Goal: Feedback & Contribution: Leave review/rating

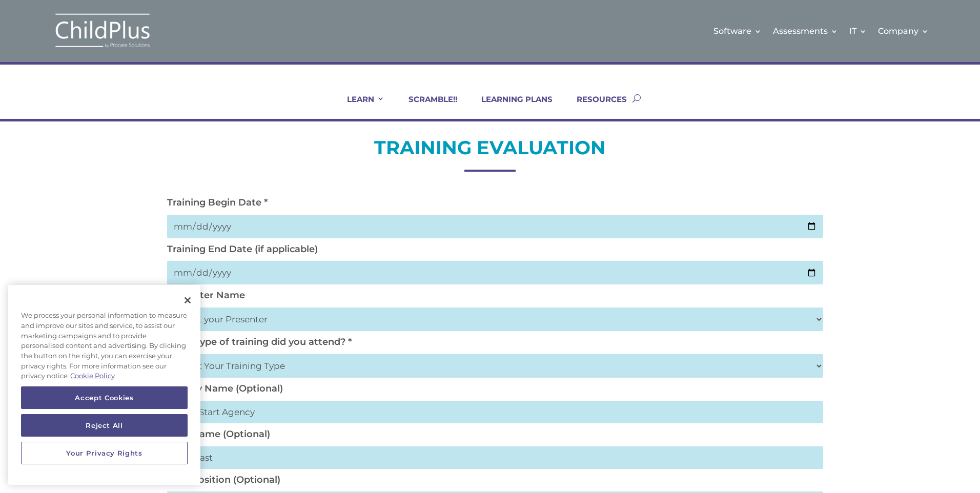
click at [810, 228] on input "date" at bounding box center [495, 227] width 656 height 24
type input "[DATE]"
click at [235, 270] on input "date" at bounding box center [495, 273] width 656 height 24
click at [814, 272] on input "date" at bounding box center [495, 273] width 656 height 24
type input "[DATE]"
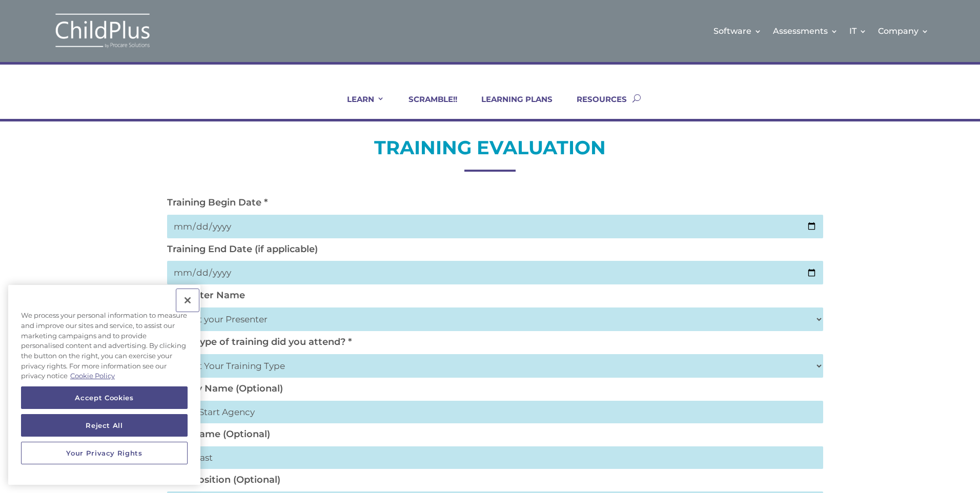
click at [186, 297] on button "Close" at bounding box center [187, 300] width 23 height 23
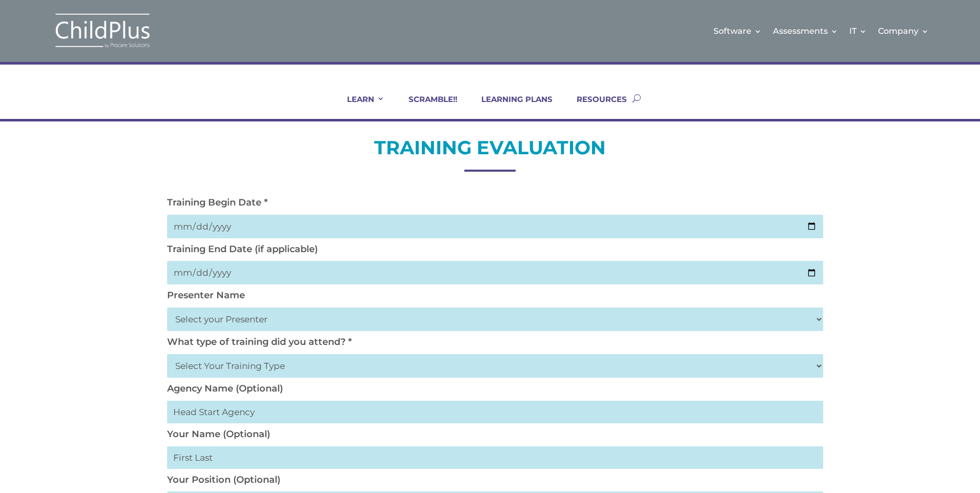
click at [224, 317] on select "Select your Presenter [PERSON_NAME] [PERSON_NAME] [PERSON_NAME] [PERSON_NAME] […" at bounding box center [495, 319] width 656 height 24
select select "[PERSON_NAME]"
click at [167, 307] on select "Select your Presenter [PERSON_NAME] [PERSON_NAME] [PERSON_NAME] [PERSON_NAME] […" at bounding box center [495, 319] width 656 height 24
click at [260, 362] on select "Select Your Training Type On-site (at your agency) Virtual Visit Live Group Web…" at bounding box center [495, 366] width 656 height 24
select select "Virtual Visit"
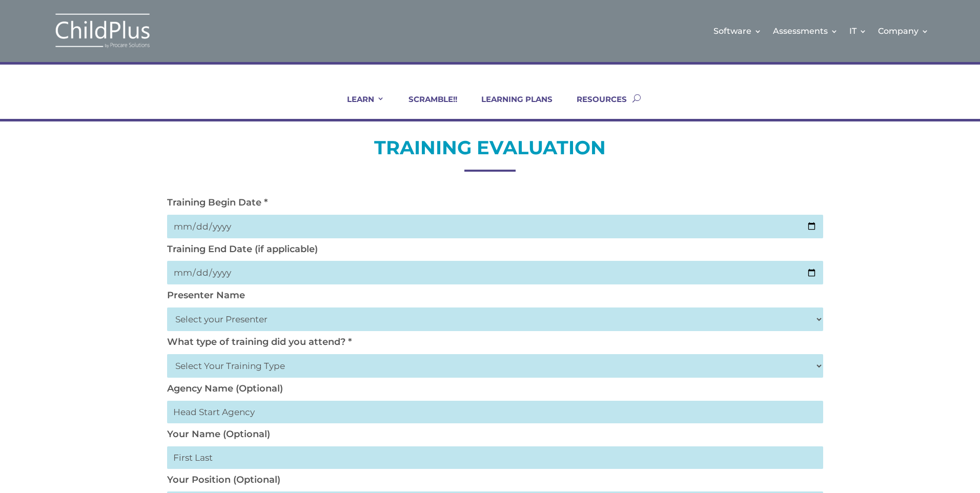
click at [167, 354] on select "Select Your Training Type On-site (at your agency) Virtual Visit Live Group Web…" at bounding box center [495, 366] width 656 height 24
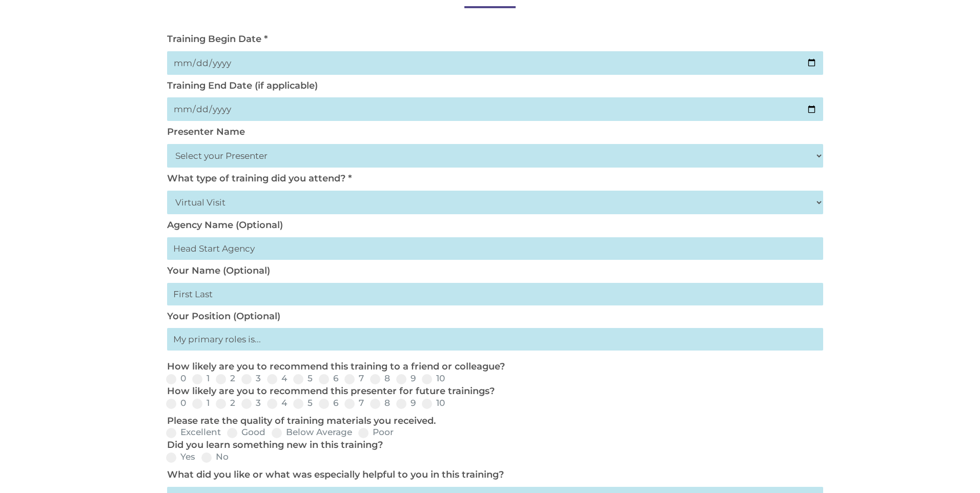
scroll to position [164, 0]
click at [202, 247] on input "text" at bounding box center [495, 248] width 656 height 23
type input "Long Island Head Start"
type input "[PERSON_NAME]"
type input "Director of Quality Assurance"
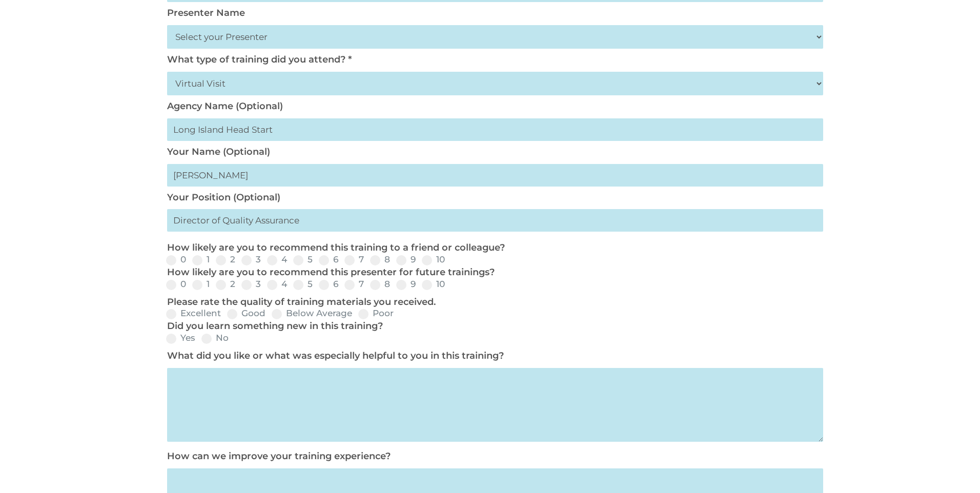
scroll to position [287, 0]
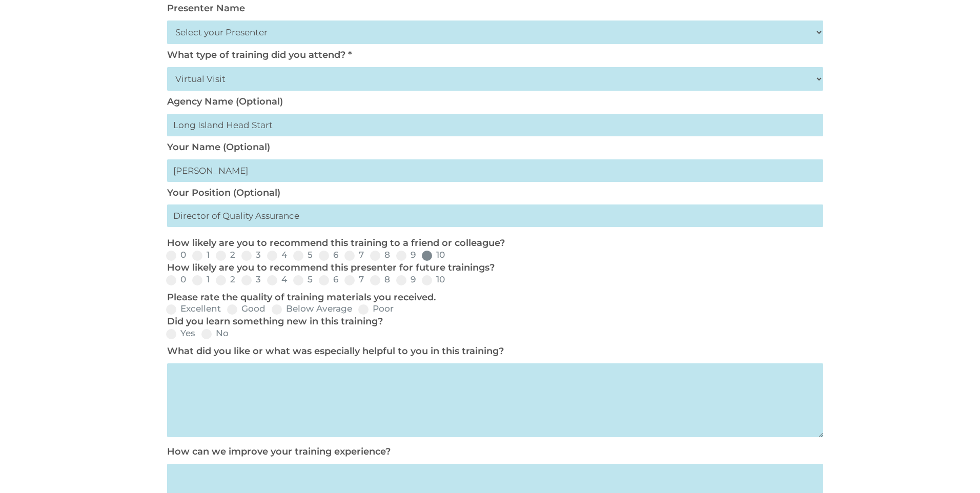
drag, startPoint x: 426, startPoint y: 254, endPoint x: 426, endPoint y: 259, distance: 5.7
click at [426, 254] on span at bounding box center [427, 256] width 10 height 10
click at [450, 256] on input "10" at bounding box center [453, 259] width 7 height 7
radio input "true"
click at [425, 280] on span at bounding box center [427, 280] width 10 height 10
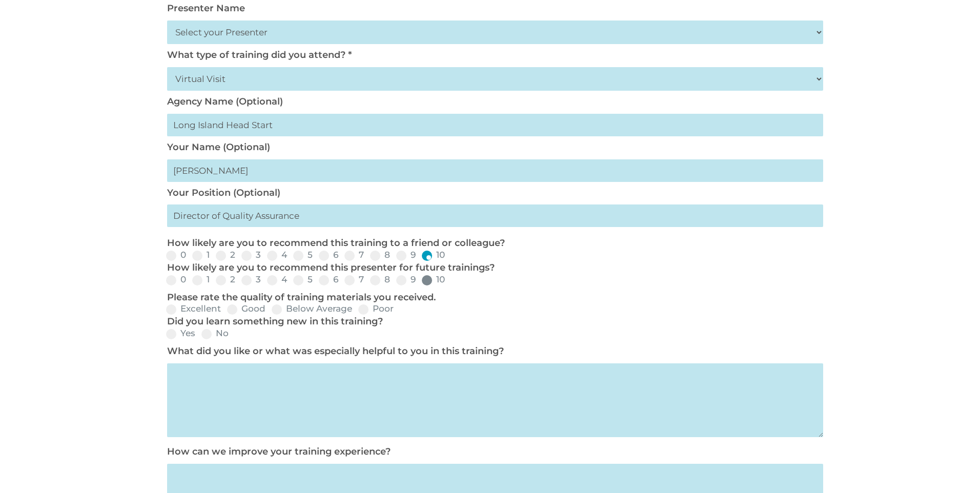
click at [450, 280] on input "10" at bounding box center [453, 283] width 7 height 7
radio input "true"
click at [172, 309] on span at bounding box center [171, 309] width 10 height 10
click at [226, 310] on input "Excellent" at bounding box center [229, 313] width 7 height 7
radio input "true"
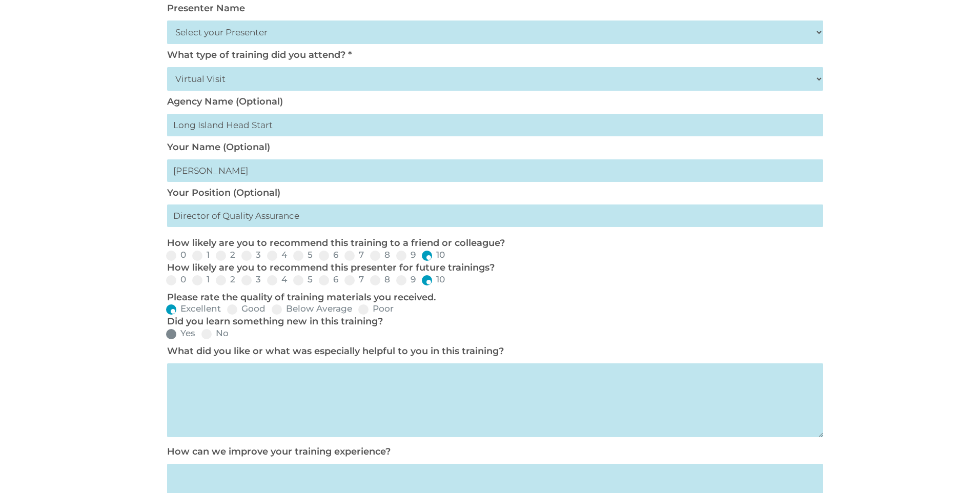
click at [173, 329] on span at bounding box center [171, 334] width 10 height 10
click at [200, 334] on input "Yes" at bounding box center [203, 337] width 7 height 7
radio input "true"
click at [223, 364] on textarea at bounding box center [495, 400] width 656 height 74
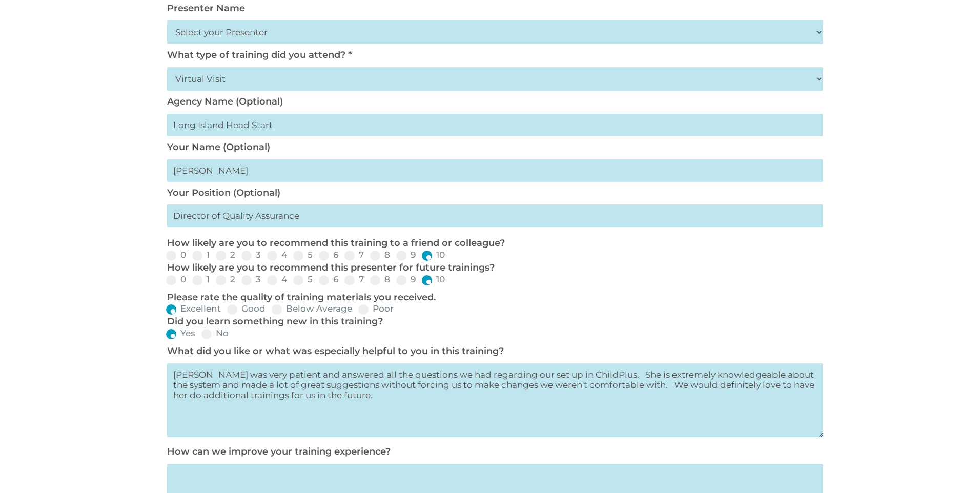
click at [398, 386] on textarea "[PERSON_NAME] was very patient and answered all the questions we had regarding …" at bounding box center [495, 400] width 656 height 74
click at [399, 387] on textarea "[PERSON_NAME] was very patient and answered all the questions we had regarding …" at bounding box center [495, 400] width 656 height 74
type textarea "[PERSON_NAME] was very patient and answered all the questions we had regarding …"
